Goal: Find specific page/section: Find specific page/section

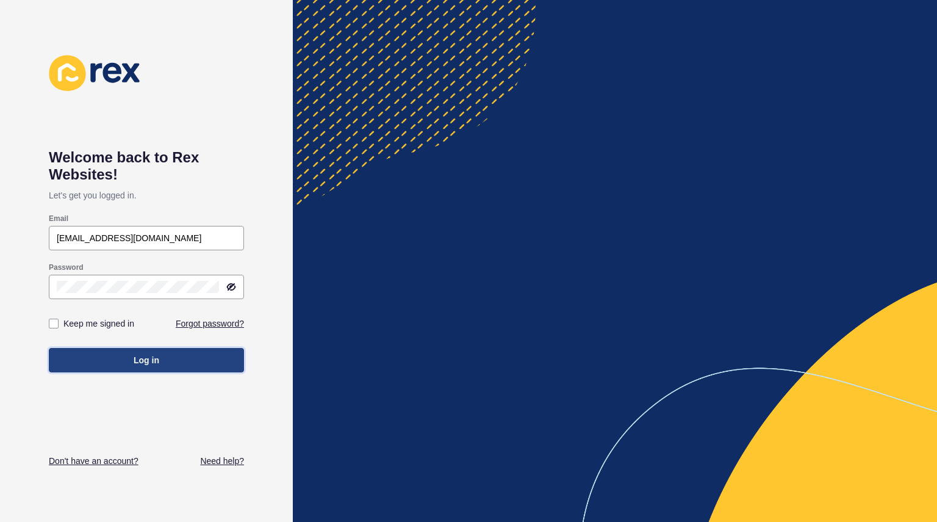
click at [153, 362] on span "Log in" at bounding box center [147, 360] width 26 height 12
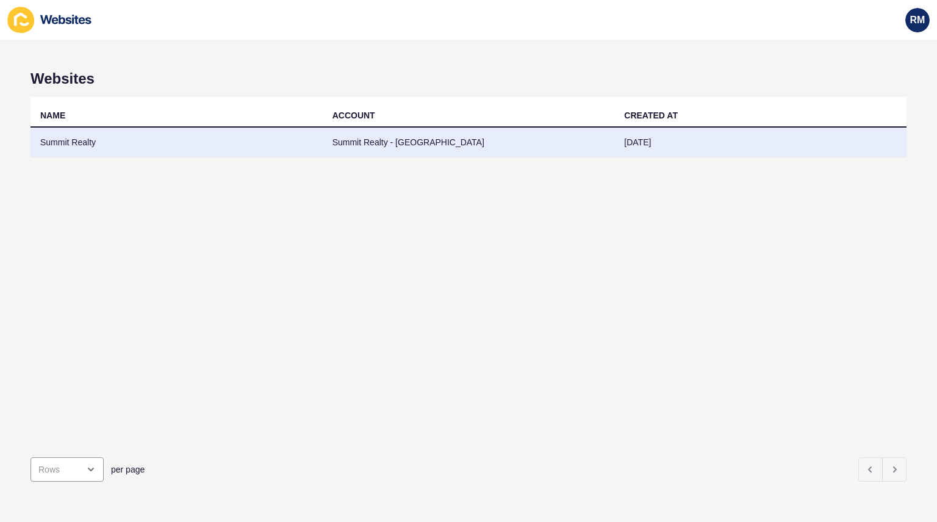
click at [355, 139] on td "Summit Realty - [GEOGRAPHIC_DATA]" at bounding box center [469, 143] width 292 height 30
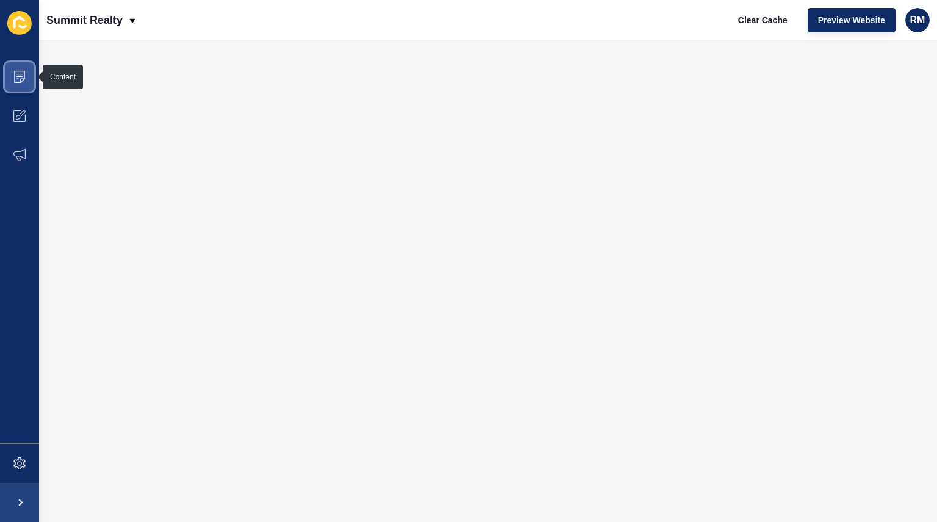
click at [28, 71] on span at bounding box center [19, 76] width 39 height 39
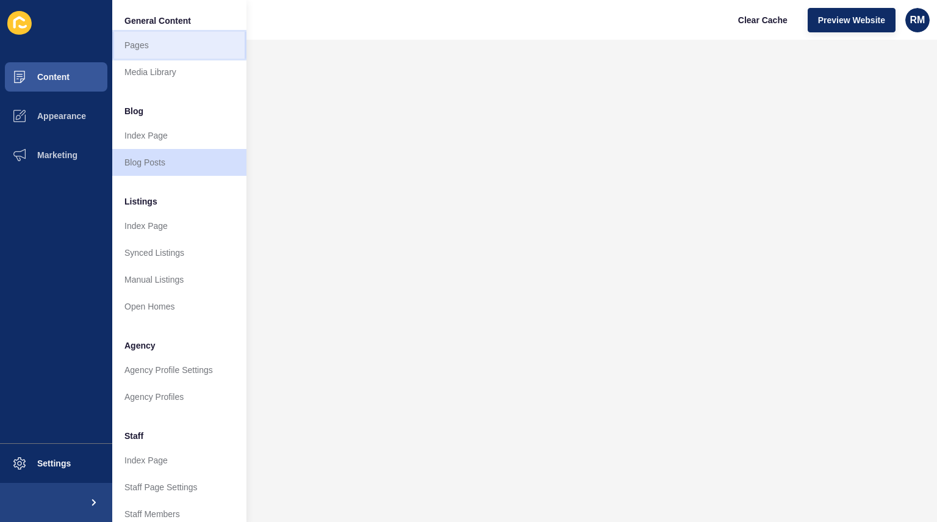
click at [139, 43] on link "Pages" at bounding box center [179, 45] width 134 height 27
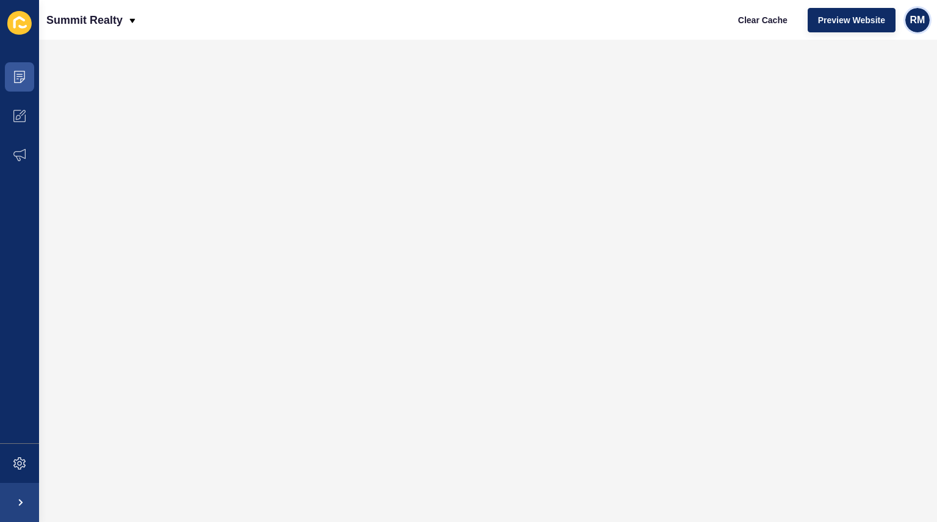
click at [922, 15] on span "RM" at bounding box center [917, 20] width 15 height 12
click at [854, 101] on link "Logout" at bounding box center [874, 101] width 90 height 27
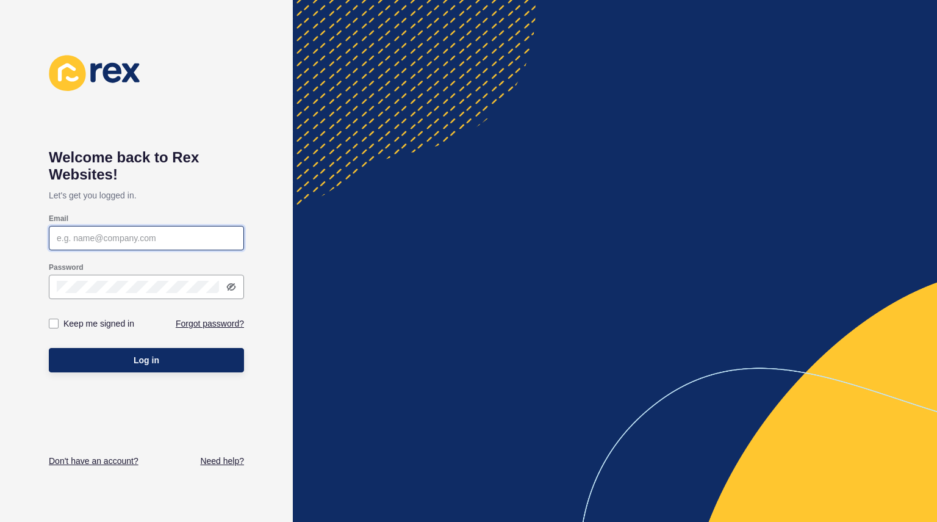
type input "[EMAIL_ADDRESS][DOMAIN_NAME]"
